Goal: Task Accomplishment & Management: Manage account settings

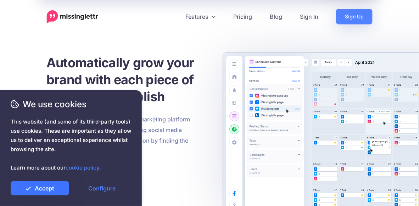
click at [55, 185] on link "Accept" at bounding box center [40, 189] width 59 height 14
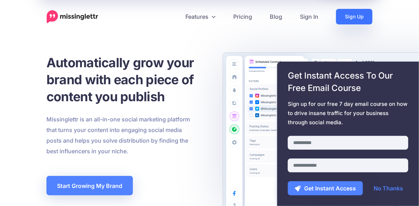
click at [356, 19] on link "Sign Up" at bounding box center [354, 17] width 37 height 16
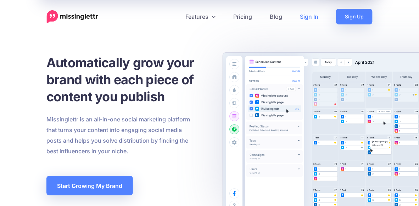
click at [309, 17] on link "Sign In" at bounding box center [309, 17] width 36 height 16
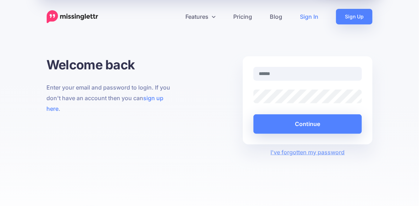
click at [306, 76] on input "text" at bounding box center [308, 74] width 109 height 14
type input "**********"
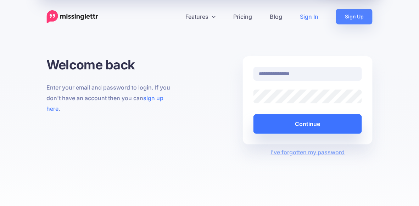
click at [314, 130] on button "Continue" at bounding box center [308, 125] width 109 height 20
click at [310, 122] on button "Continue" at bounding box center [308, 125] width 109 height 20
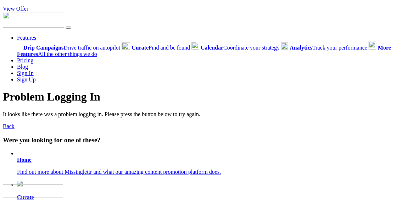
click at [143, 26] on div "Features Drip Campaigns Drive traffic on autopilot Curate Calendar" at bounding box center [209, 47] width 413 height 71
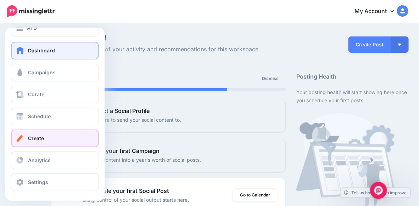
scroll to position [15, 0]
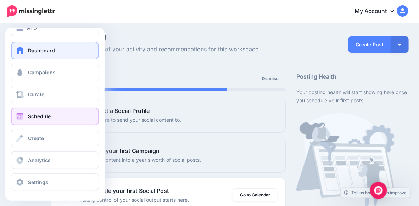
click at [54, 115] on link "Schedule" at bounding box center [55, 117] width 88 height 18
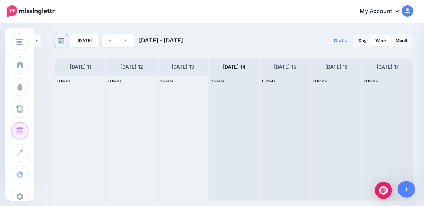
click at [57, 39] on link at bounding box center [61, 40] width 13 height 13
click at [161, 23] on div "ATD ATD Weixi Workplace Asia EP FB Weixi Linkedin WA FB Add Workspace |" at bounding box center [212, 103] width 424 height 206
click at [63, 45] on link at bounding box center [61, 40] width 13 height 13
click at [223, 28] on div "Today Aug 11 - Aug 18, 2025 Drafts 0 Day Week Month PRO TIP" at bounding box center [212, 113] width 424 height 178
click at [127, 41] on link at bounding box center [126, 40] width 16 height 13
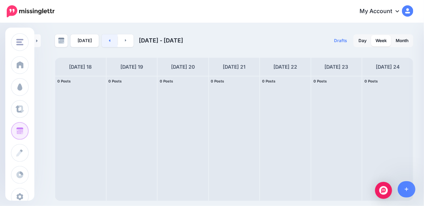
click at [110, 41] on link at bounding box center [110, 40] width 16 height 13
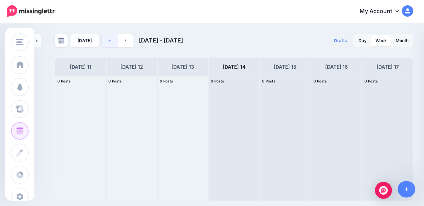
click at [110, 41] on link at bounding box center [110, 40] width 16 height 13
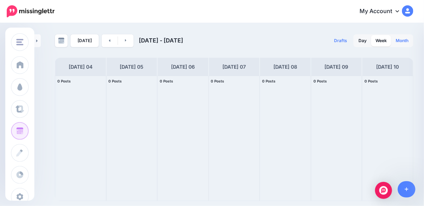
click at [402, 44] on link "Month" at bounding box center [402, 40] width 21 height 11
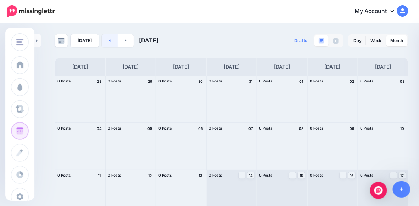
click at [111, 45] on link at bounding box center [110, 40] width 16 height 13
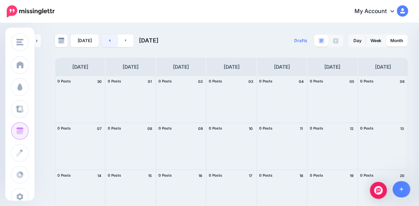
click at [102, 41] on link at bounding box center [110, 40] width 16 height 13
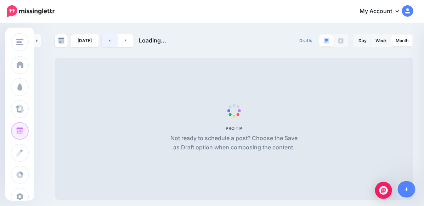
click at [102, 41] on link at bounding box center [110, 40] width 16 height 13
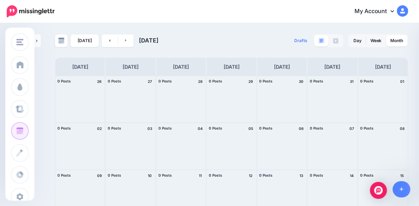
scroll to position [10, 0]
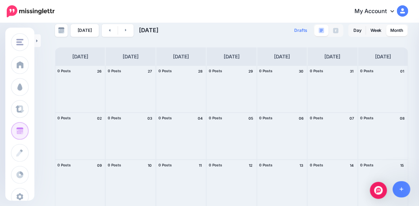
click at [409, 15] on img at bounding box center [402, 10] width 11 height 11
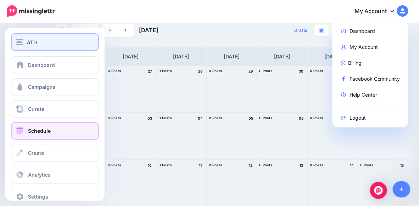
click at [24, 44] on div "ATD" at bounding box center [54, 42] width 77 height 8
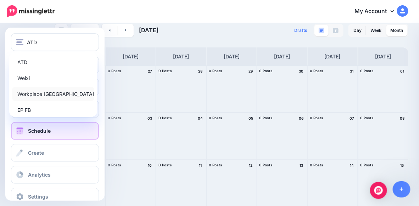
click at [34, 94] on link "Workplace [GEOGRAPHIC_DATA]" at bounding box center [53, 94] width 82 height 14
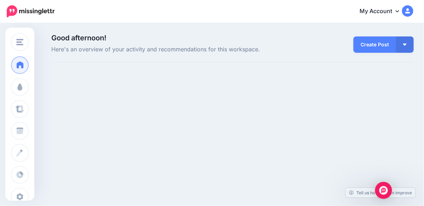
click at [118, 78] on div "Good afternoon! Here's an overview of your activity and recommendations for thi…" at bounding box center [212, 56] width 424 height 65
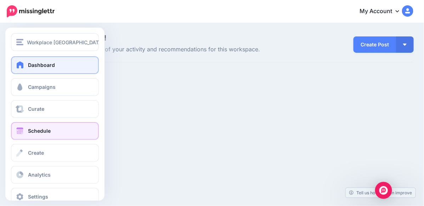
click at [39, 131] on span "Schedule" at bounding box center [39, 131] width 23 height 6
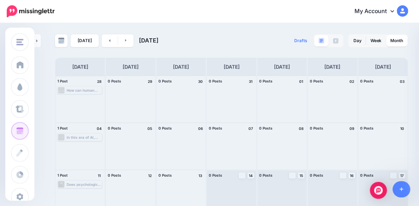
click at [84, 85] on div "1 Post 28" at bounding box center [80, 81] width 50 height 11
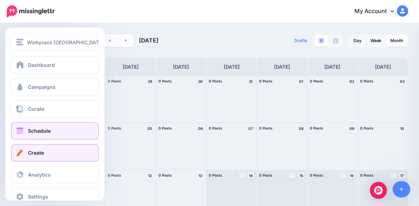
click at [48, 153] on link "Create" at bounding box center [55, 153] width 88 height 18
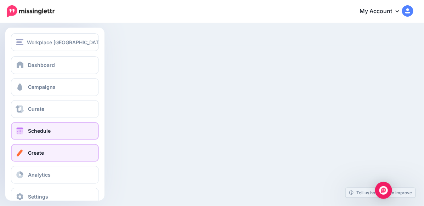
click at [32, 135] on link "Schedule" at bounding box center [55, 131] width 88 height 18
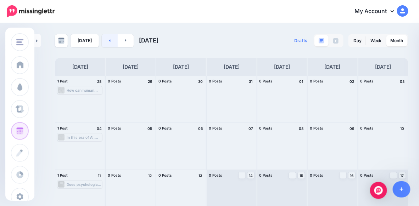
click at [109, 39] on link at bounding box center [110, 40] width 16 height 13
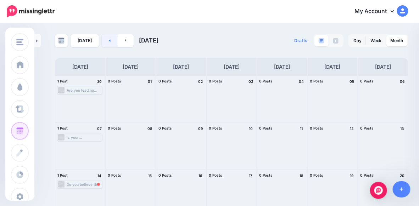
click at [109, 39] on icon at bounding box center [110, 40] width 2 height 4
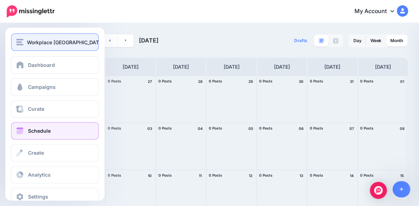
click at [51, 44] on span "Workplace [GEOGRAPHIC_DATA]" at bounding box center [65, 42] width 77 height 8
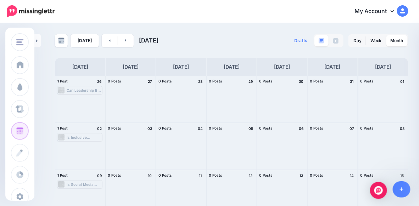
click at [137, 51] on div "Today June 2025 Drafts 0 Day Week Month PRO TIP" at bounding box center [232, 196] width 364 height 324
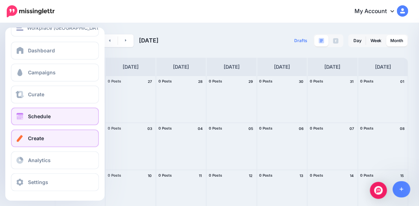
scroll to position [14, 0]
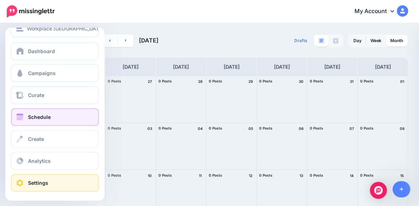
click at [53, 191] on link "Settings" at bounding box center [55, 183] width 88 height 18
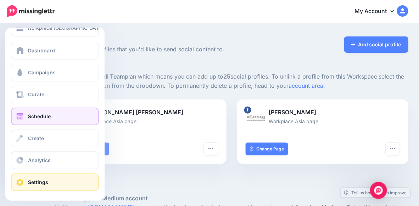
scroll to position [14, 0]
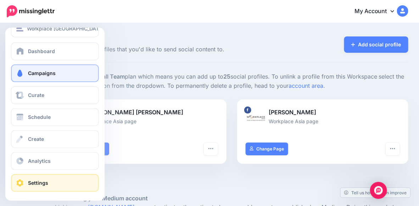
click at [54, 70] on span "Campaigns" at bounding box center [42, 73] width 28 height 6
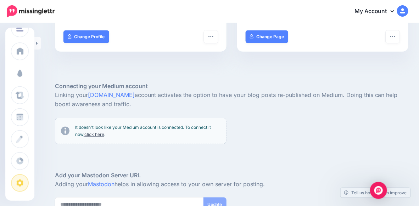
scroll to position [181, 0]
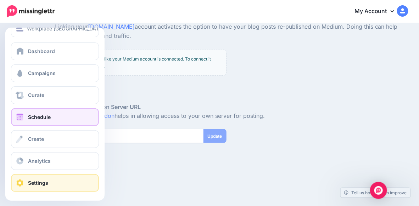
click at [57, 124] on link "Schedule" at bounding box center [55, 118] width 88 height 18
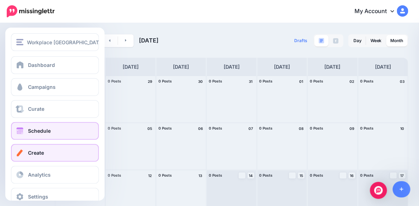
click at [47, 157] on link "Create" at bounding box center [55, 153] width 88 height 18
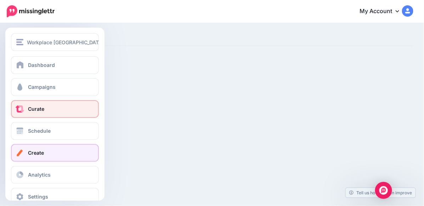
click at [41, 109] on span "Curate" at bounding box center [36, 109] width 16 height 6
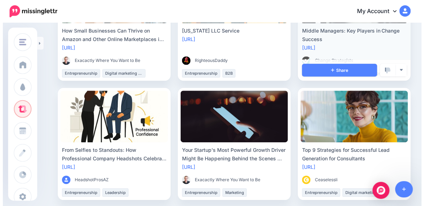
scroll to position [483, 0]
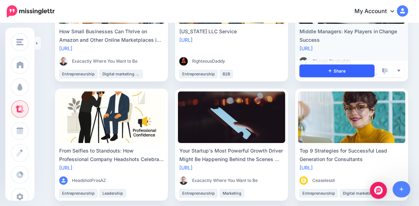
click at [366, 67] on link "Share" at bounding box center [337, 71] width 75 height 13
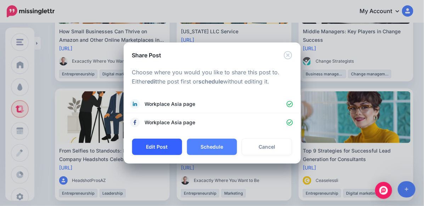
click at [154, 146] on button "Edit Post" at bounding box center [157, 147] width 50 height 16
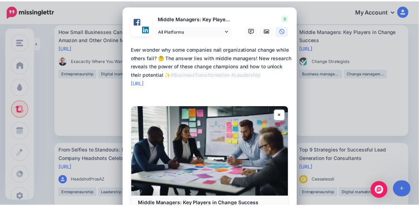
scroll to position [56, 0]
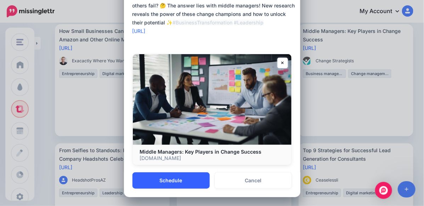
click at [177, 179] on button "Schedule" at bounding box center [171, 181] width 77 height 16
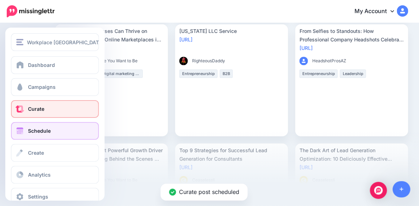
click at [43, 134] on span "Schedule" at bounding box center [39, 131] width 23 height 6
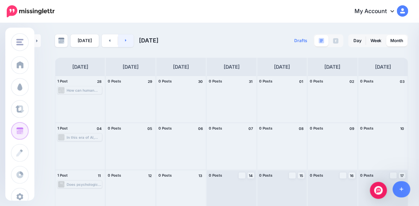
click at [122, 40] on link at bounding box center [126, 40] width 16 height 13
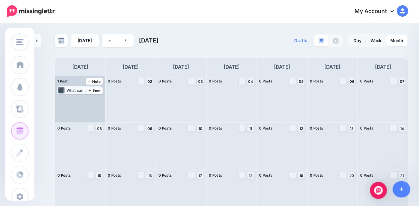
click at [76, 90] on div "What can #PsychologicalSafety brings your workplace? Research from [GEOGRAPHIC_…" at bounding box center [84, 90] width 35 height 4
click at [71, 98] on span "Edit" at bounding box center [72, 99] width 6 height 4
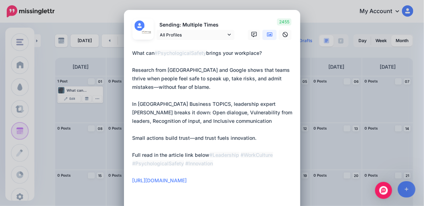
click at [303, 70] on div "Edit Post Loading Sending: Multiple Times All Profiles" at bounding box center [212, 103] width 424 height 206
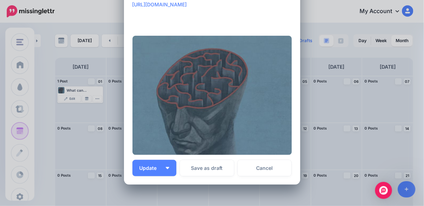
scroll to position [179, 0]
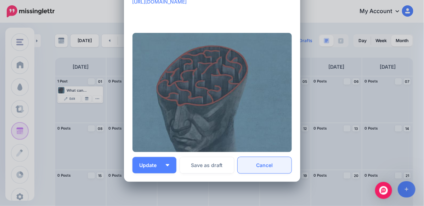
click at [260, 160] on link "Cancel" at bounding box center [265, 165] width 54 height 16
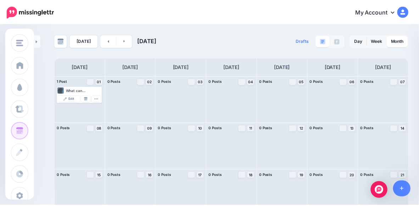
scroll to position [0, 0]
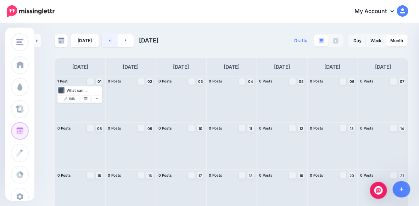
click at [108, 36] on link at bounding box center [110, 40] width 16 height 13
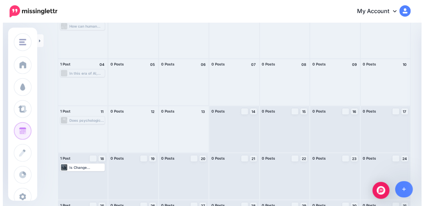
scroll to position [105, 0]
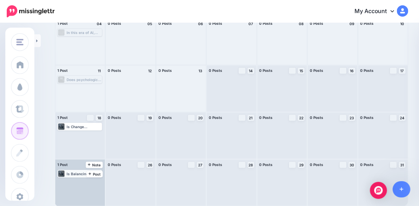
click at [70, 174] on div "Is Balancing People and Performance the New HR Superpower? Jeff Smith, Chief Pr…" at bounding box center [84, 174] width 35 height 4
click at [70, 179] on link "Edit" at bounding box center [69, 182] width 21 height 6
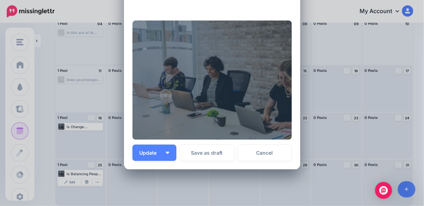
scroll to position [202, 0]
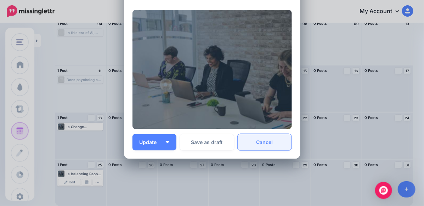
click at [261, 142] on link "Cancel" at bounding box center [265, 142] width 54 height 16
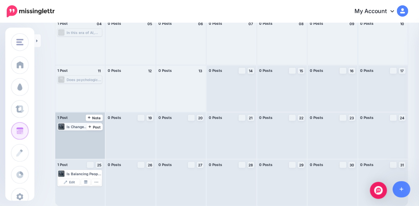
click at [68, 125] on div "Is Change Readiness the Key to Thriving Through Uncertainty? As the pace of cha…" at bounding box center [84, 127] width 35 height 4
click at [68, 135] on link "Edit" at bounding box center [69, 135] width 21 height 6
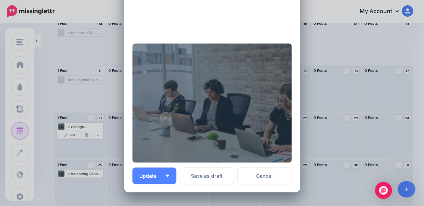
scroll to position [211, 0]
click at [272, 172] on link "Cancel" at bounding box center [265, 176] width 54 height 16
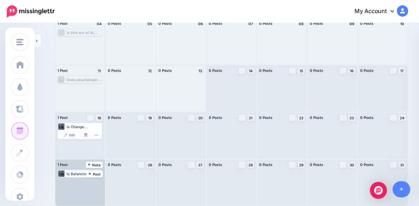
click at [84, 175] on div "Is Balancing People and Performance the New HR Superpower? Jeff Smith, Chief Pr…" at bounding box center [84, 174] width 35 height 4
click at [68, 179] on link "Edit" at bounding box center [69, 182] width 21 height 6
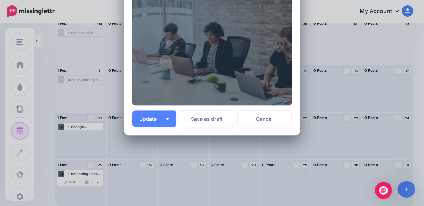
scroll to position [227, 0]
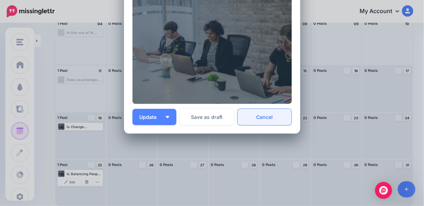
click at [260, 117] on link "Cancel" at bounding box center [265, 117] width 54 height 16
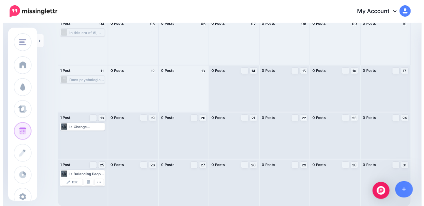
scroll to position [0, 0]
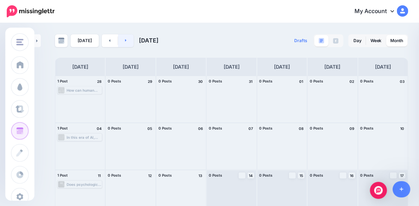
click at [127, 36] on link at bounding box center [126, 40] width 16 height 13
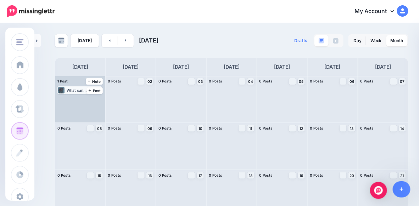
click at [86, 90] on div "What can #PsychologicalSafety brings your workplace? Research from Harvard and …" at bounding box center [84, 90] width 35 height 4
click at [71, 97] on span "Edit" at bounding box center [72, 99] width 6 height 4
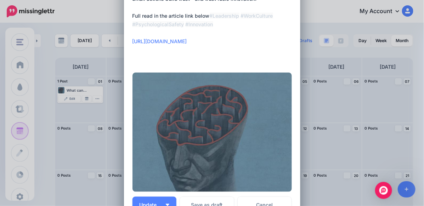
scroll to position [231, 0]
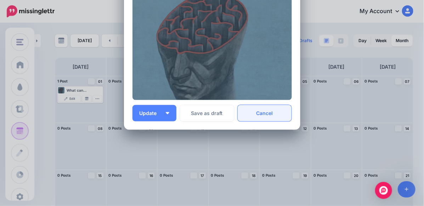
click at [268, 109] on link "Cancel" at bounding box center [265, 113] width 54 height 16
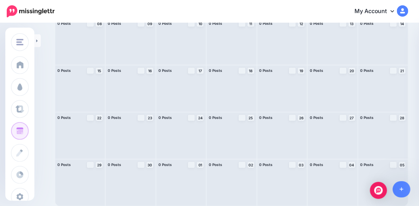
scroll to position [0, 0]
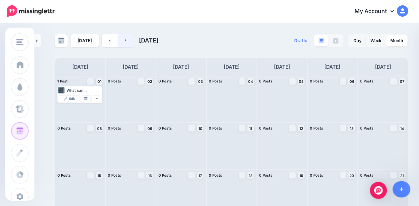
click at [127, 39] on link at bounding box center [126, 40] width 16 height 13
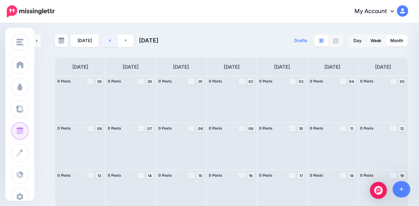
click at [107, 35] on link at bounding box center [110, 40] width 16 height 13
click at [107, 38] on link at bounding box center [110, 40] width 16 height 13
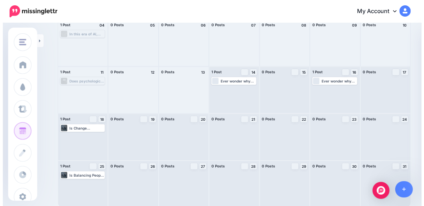
scroll to position [104, 0]
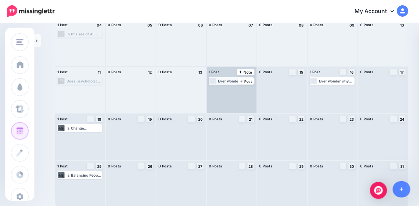
click at [227, 80] on div "Ever wonder why some companies nail organizational change while others fail? 🤔 …" at bounding box center [235, 81] width 35 height 4
click at [223, 87] on link "Edit" at bounding box center [220, 90] width 21 height 6
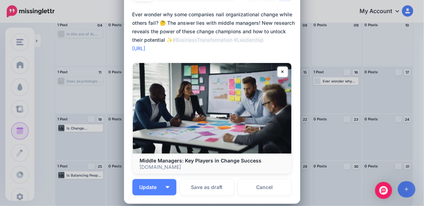
scroll to position [39, 0]
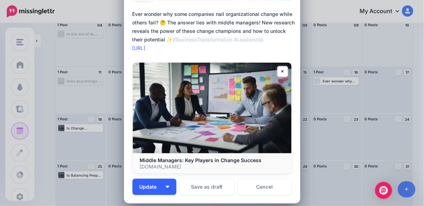
click at [169, 183] on button "Update" at bounding box center [155, 187] width 44 height 16
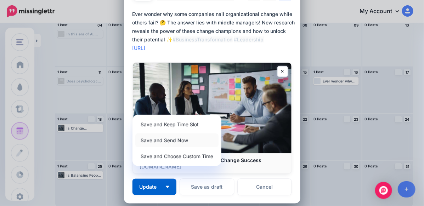
scroll to position [0, 0]
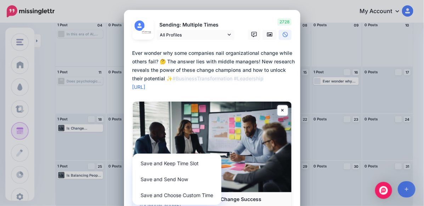
click at [235, 60] on textarea "**********" at bounding box center [214, 70] width 163 height 43
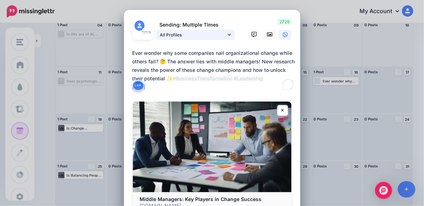
click at [223, 34] on span "All Profiles" at bounding box center [193, 34] width 66 height 7
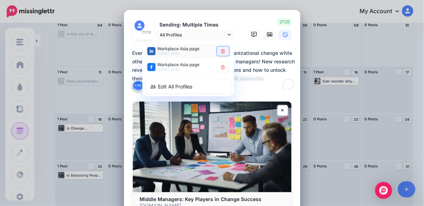
click at [221, 53] on icon at bounding box center [223, 51] width 4 height 4
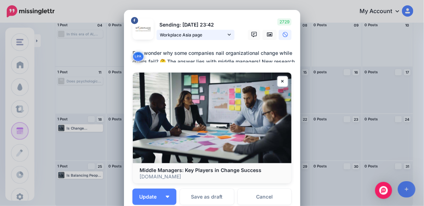
click at [228, 36] on icon at bounding box center [229, 34] width 3 height 5
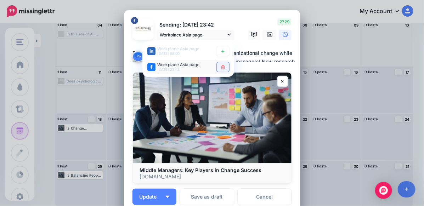
click at [223, 68] on icon at bounding box center [223, 67] width 5 height 4
click at [295, 121] on div "Loading Sending: Multiple Times Workplace Asia page 16th Aug 08:00" at bounding box center [212, 112] width 177 height 204
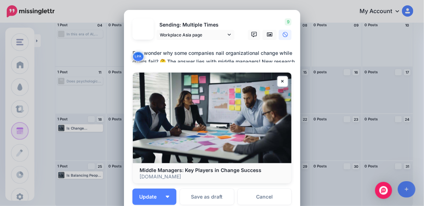
scroll to position [83, 0]
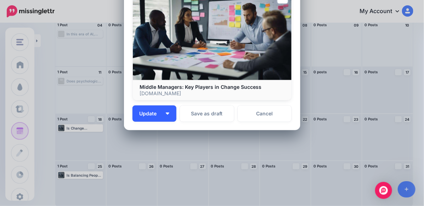
click at [166, 118] on button "Update" at bounding box center [155, 114] width 44 height 16
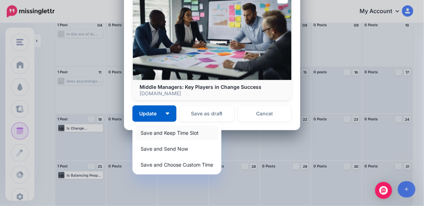
click at [188, 132] on link "Save and Keep Time Slot" at bounding box center [176, 133] width 83 height 14
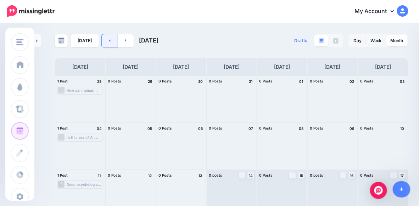
scroll to position [0, 0]
click at [122, 38] on link at bounding box center [126, 40] width 16 height 13
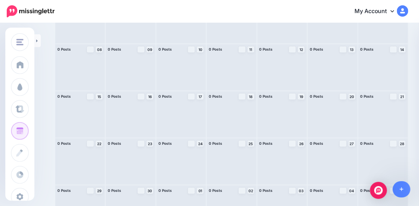
scroll to position [0, 0]
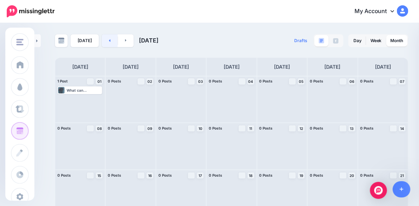
click at [106, 41] on link at bounding box center [110, 40] width 16 height 13
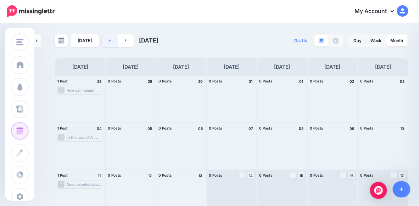
click at [102, 41] on link at bounding box center [110, 40] width 16 height 13
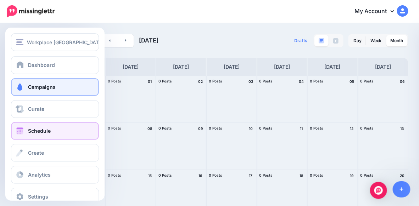
scroll to position [15, 0]
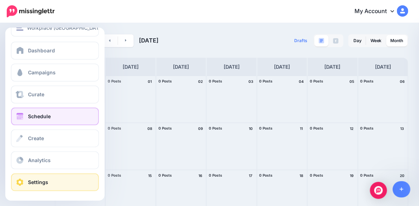
click at [48, 187] on link "Settings" at bounding box center [55, 183] width 88 height 18
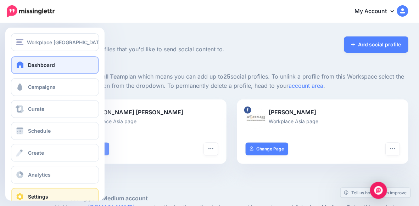
click at [51, 65] on span "Dashboard" at bounding box center [41, 65] width 27 height 6
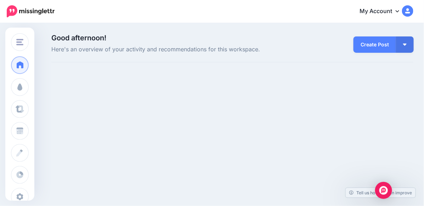
click at [195, 114] on div "Workplace [GEOGRAPHIC_DATA] ATD [GEOGRAPHIC_DATA] Workplace [GEOGRAPHIC_DATA] E…" at bounding box center [212, 84] width 424 height 120
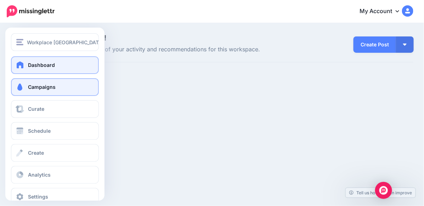
click at [34, 89] on span "Campaigns" at bounding box center [42, 87] width 28 height 6
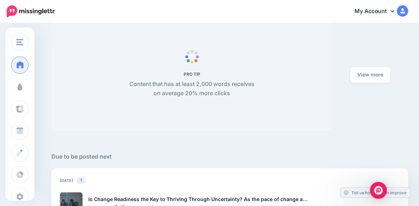
scroll to position [491, 0]
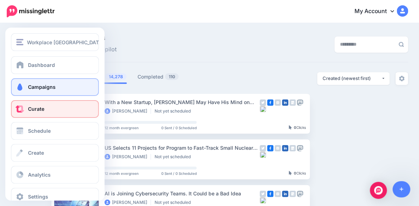
click at [49, 114] on link "Curate" at bounding box center [55, 109] width 88 height 18
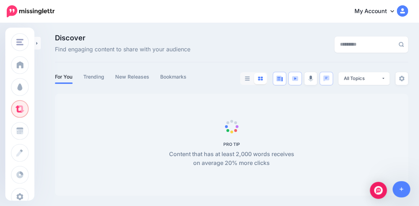
click at [394, 9] on icon at bounding box center [393, 11] width 4 height 6
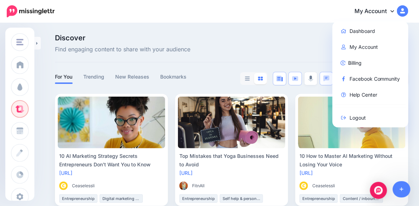
click at [235, 8] on div "My Account Dashboard My Account Billing Facebook Community Help Center Logout" at bounding box center [235, 11] width 345 height 17
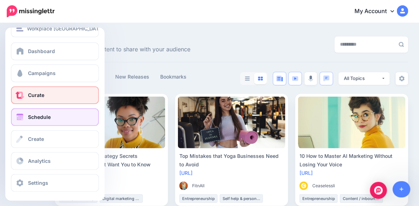
scroll to position [15, 0]
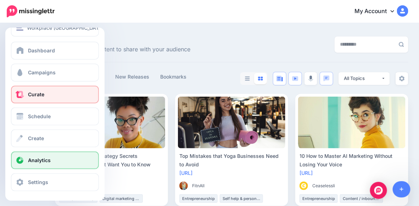
click at [40, 160] on span "Analytics" at bounding box center [39, 160] width 23 height 6
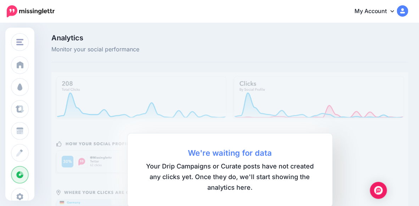
click at [162, 117] on img at bounding box center [229, 170] width 357 height 196
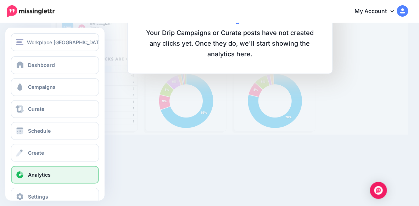
scroll to position [15, 0]
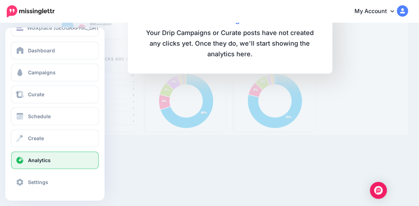
click at [52, 180] on link "Settings" at bounding box center [55, 183] width 88 height 18
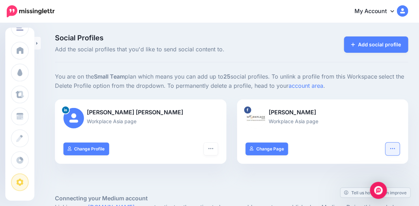
click at [398, 151] on button "button" at bounding box center [393, 149] width 14 height 13
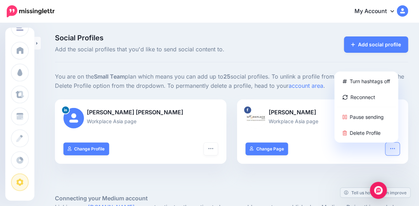
click at [398, 151] on button "button" at bounding box center [393, 149] width 14 height 13
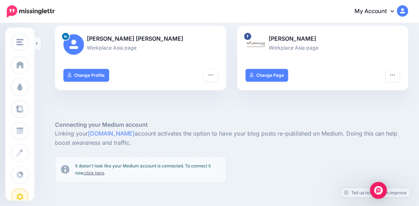
click at [396, 6] on link "My Account" at bounding box center [378, 11] width 61 height 17
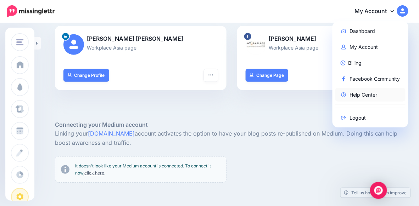
click at [363, 96] on link "Help Center" at bounding box center [370, 95] width 71 height 14
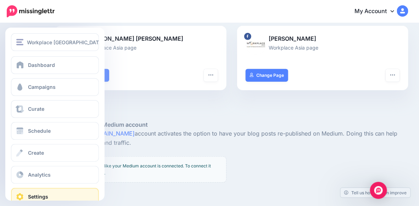
scroll to position [15, 0]
